Goal: Navigation & Orientation: Understand site structure

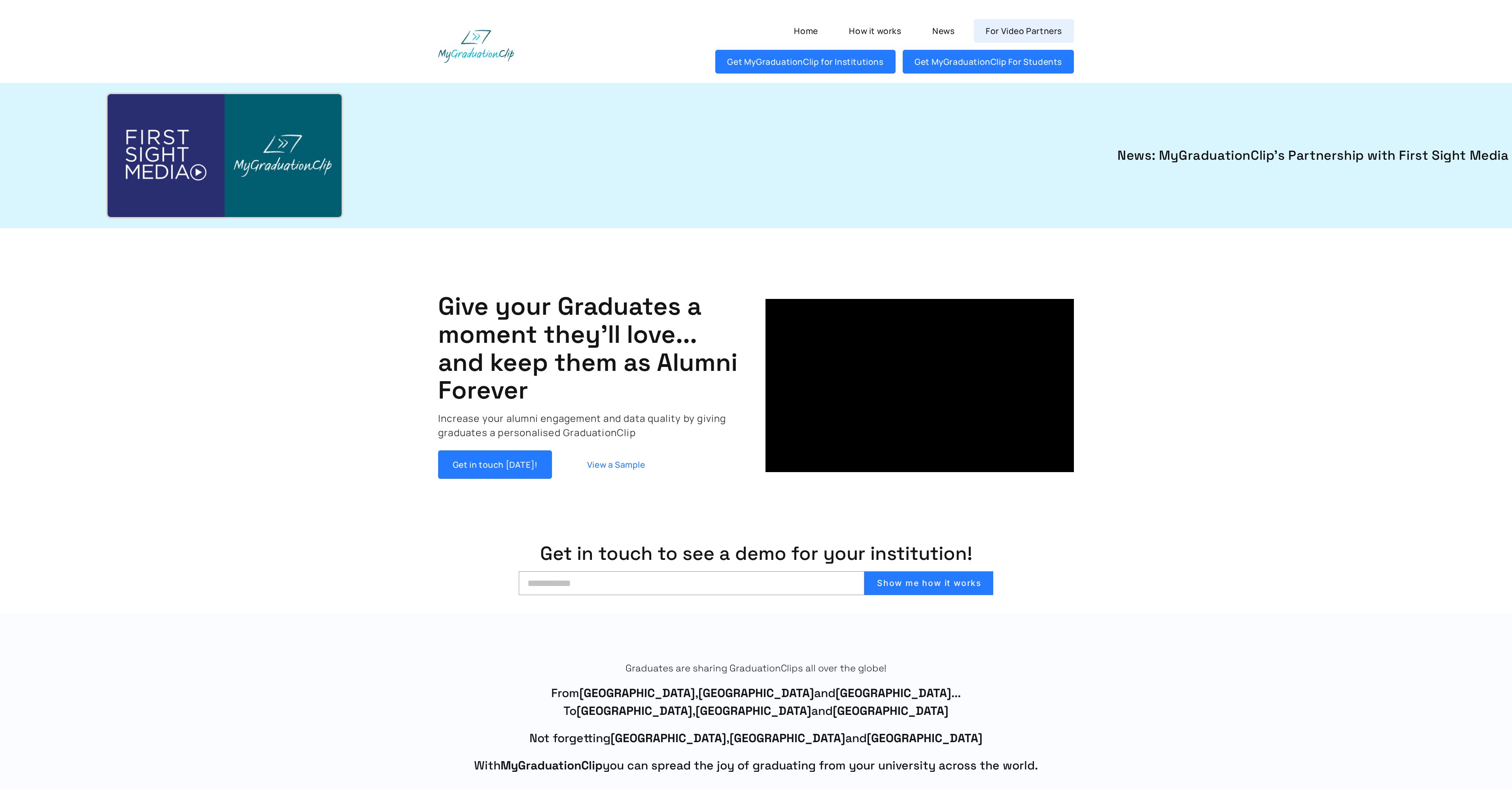
click at [1013, 30] on link "For Video Partners" at bounding box center [1024, 31] width 100 height 23
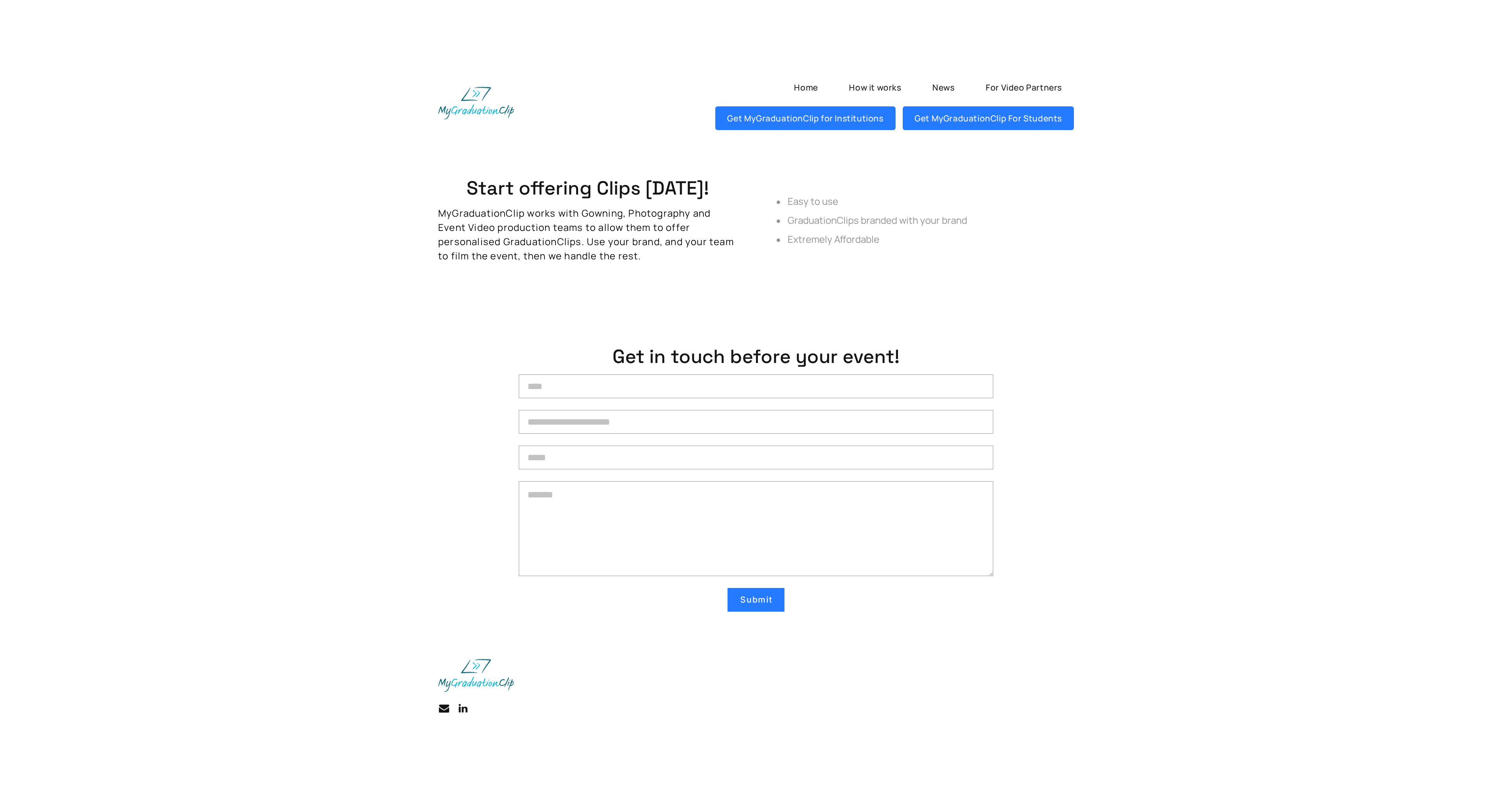
click at [891, 90] on link "How it works" at bounding box center [875, 87] width 76 height 23
click at [475, 95] on img at bounding box center [475, 103] width 76 height 33
click at [803, 89] on link "Home" at bounding box center [806, 87] width 48 height 23
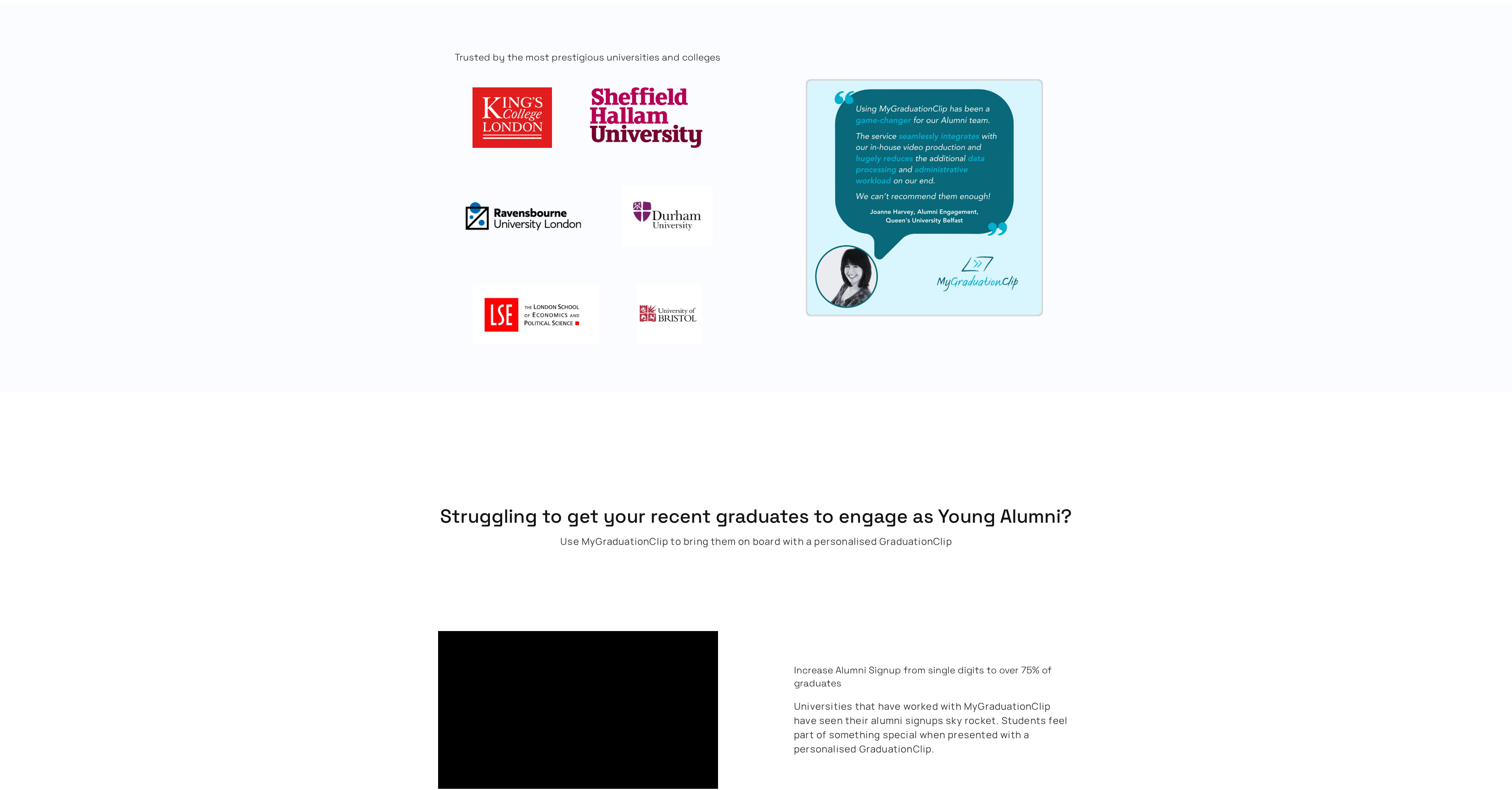
scroll to position [890, 0]
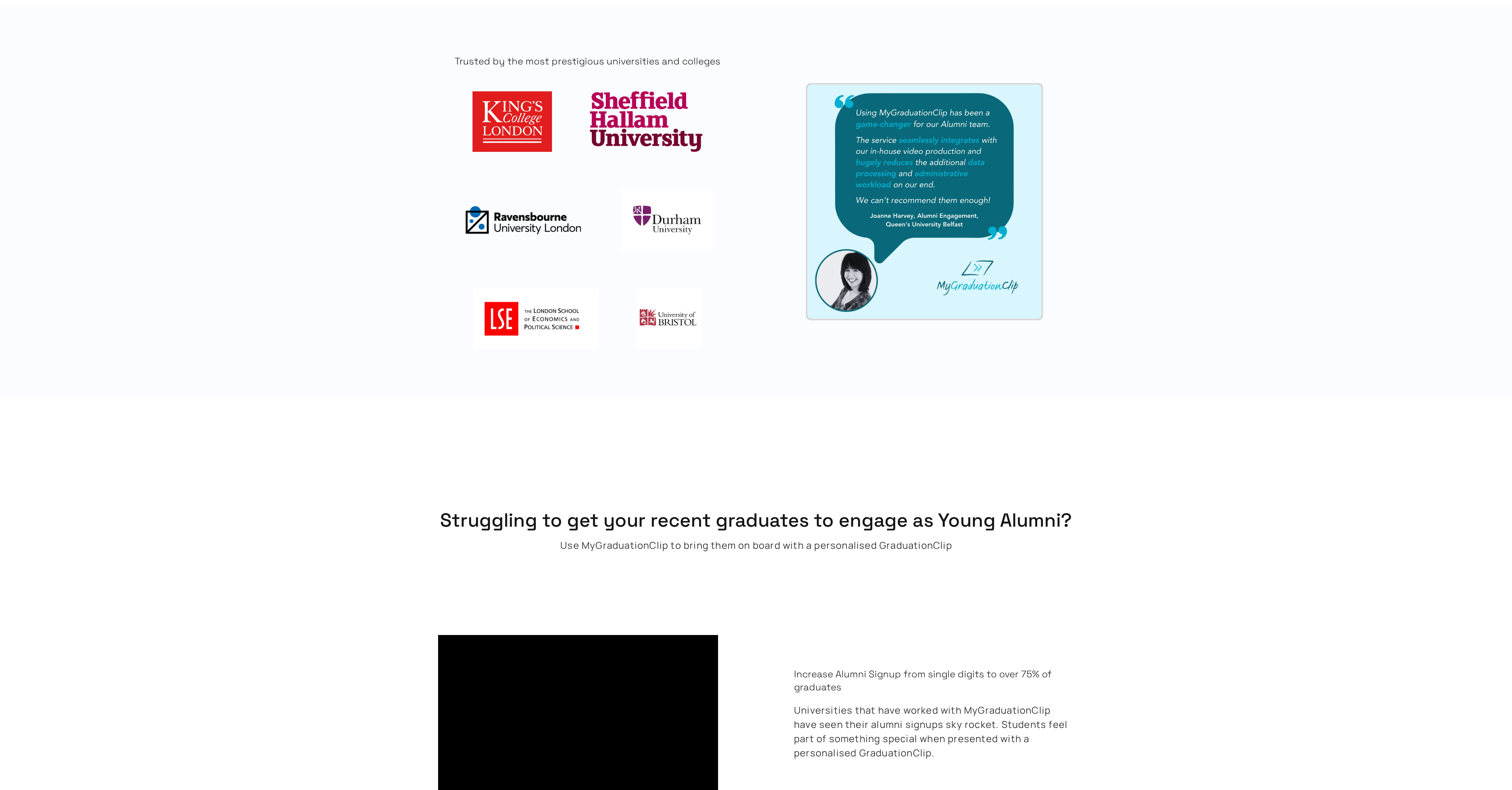
click at [976, 225] on img at bounding box center [924, 201] width 234 height 234
click at [922, 228] on img at bounding box center [924, 201] width 234 height 234
click at [910, 226] on img at bounding box center [924, 201] width 234 height 234
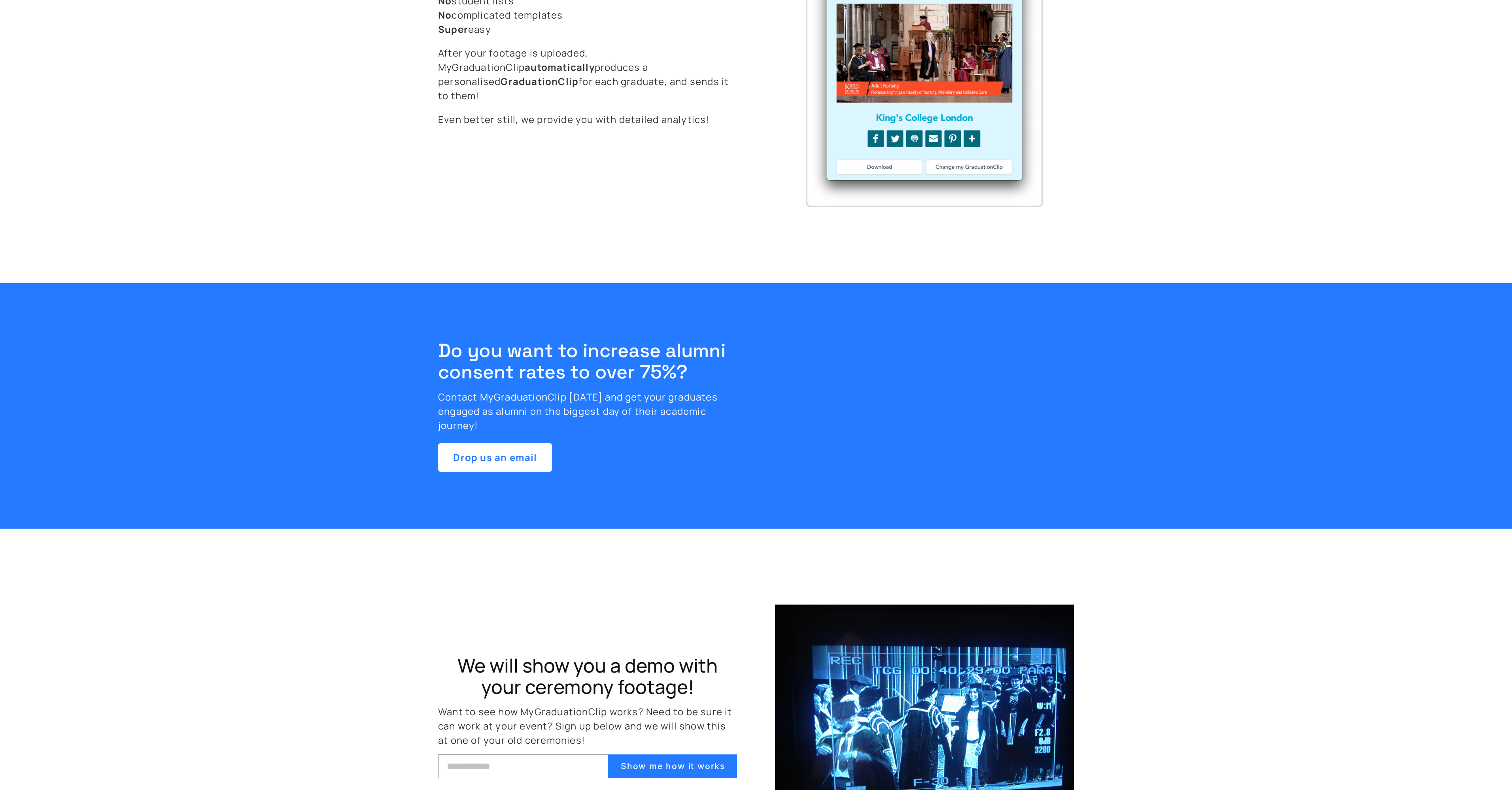
scroll to position [2887, 0]
